Goal: Navigation & Orientation: Go to known website

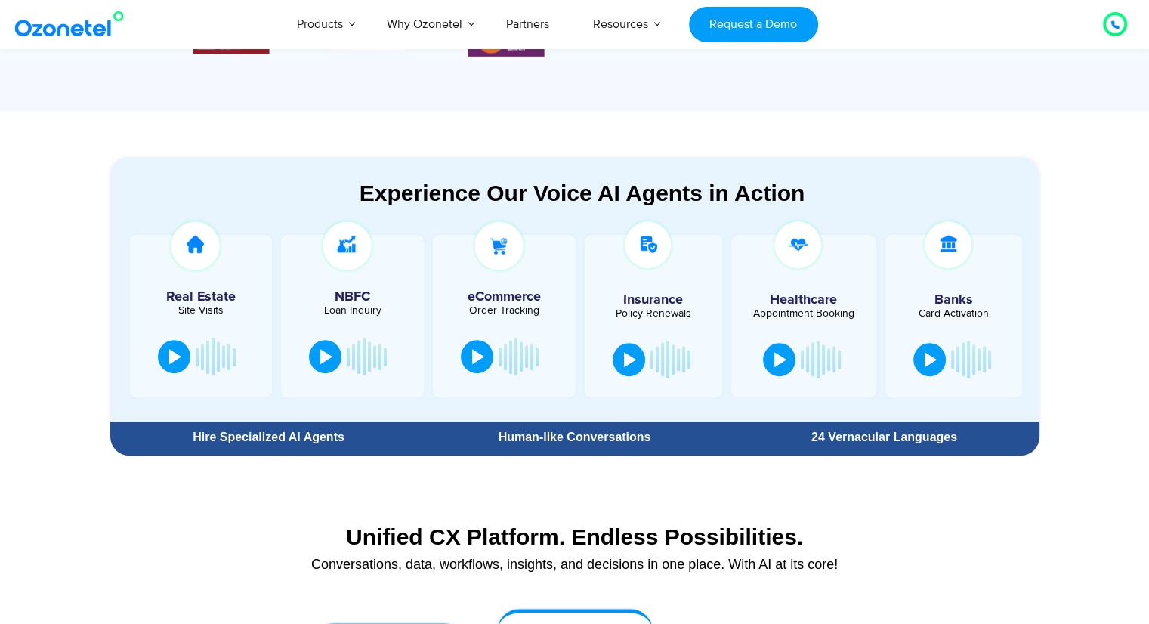
scroll to position [737, 0]
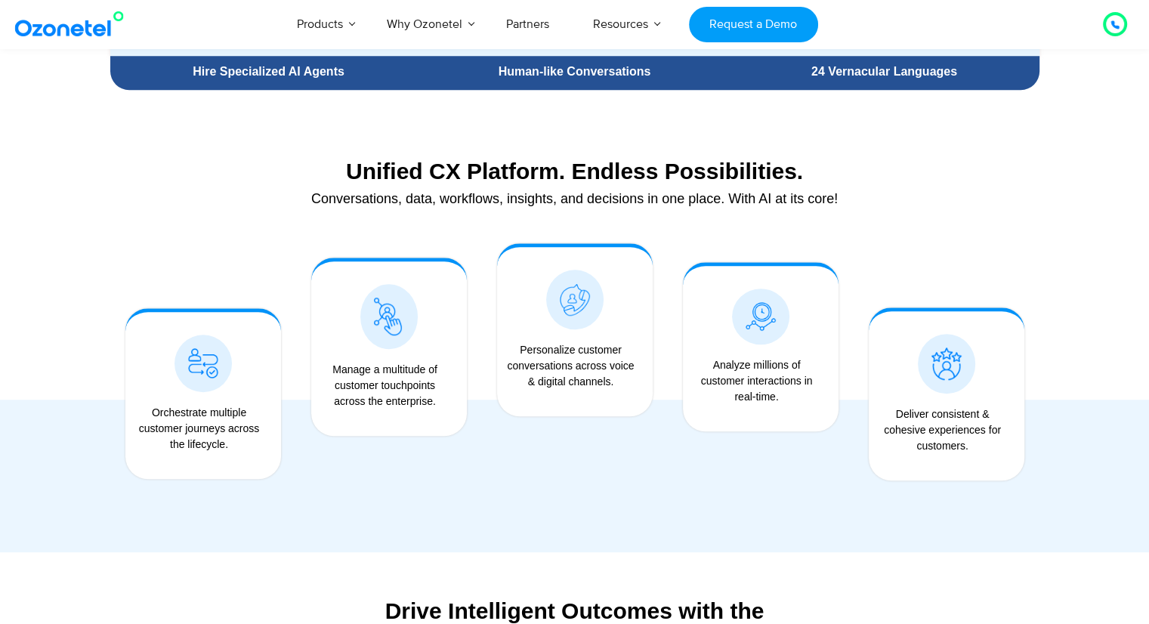
scroll to position [1097, 0]
